Goal: Task Accomplishment & Management: Manage account settings

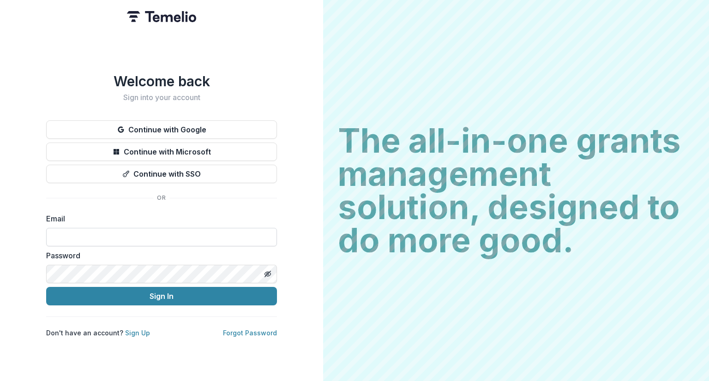
drag, startPoint x: 0, startPoint y: 0, endPoint x: 214, endPoint y: 240, distance: 321.6
click at [210, 234] on input at bounding box center [161, 237] width 231 height 18
click at [155, 229] on input at bounding box center [161, 237] width 231 height 18
type input "**********"
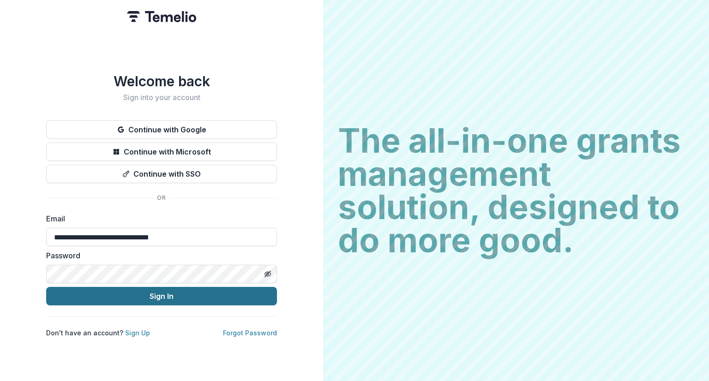
click at [161, 298] on button "Sign In" at bounding box center [161, 296] width 231 height 18
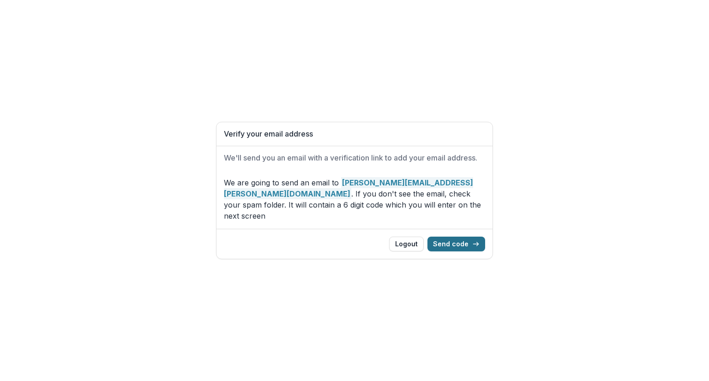
click at [458, 237] on button "Send code" at bounding box center [456, 244] width 58 height 15
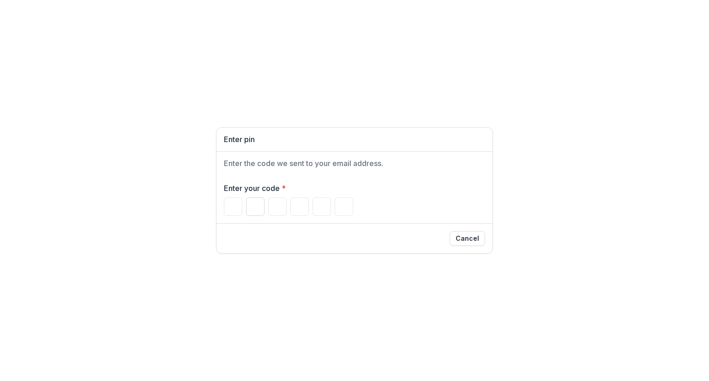
type input "*"
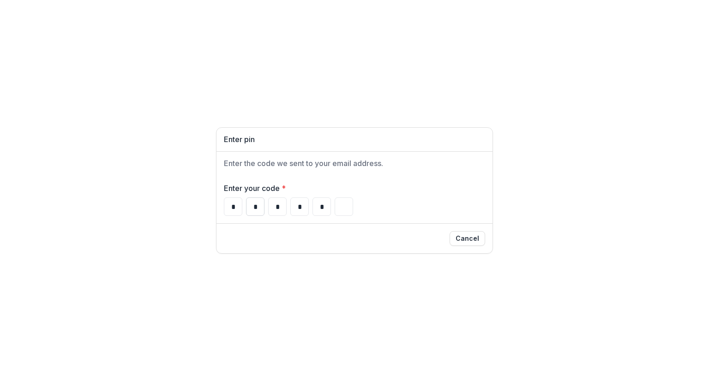
type input "*"
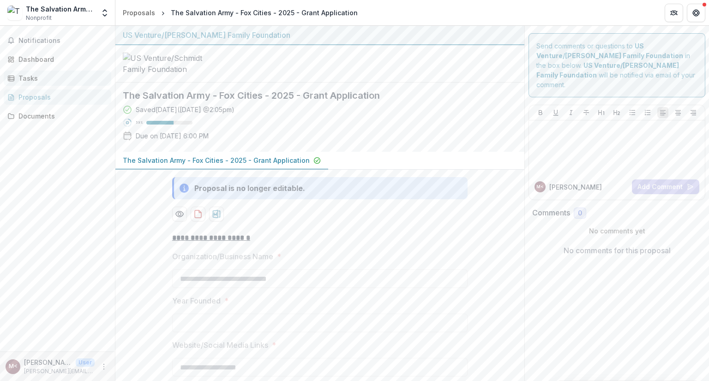
click at [30, 79] on div "Tasks" at bounding box center [60, 78] width 85 height 10
